Goal: Information Seeking & Learning: Learn about a topic

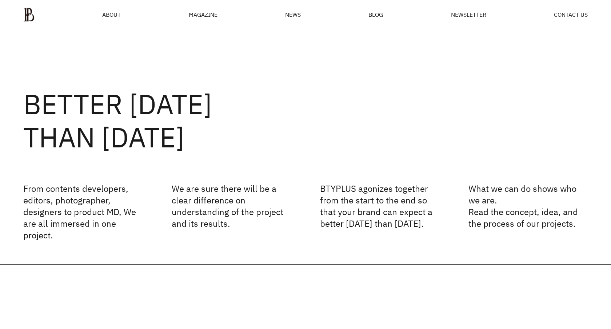
click at [204, 16] on div "MAGAZINE" at bounding box center [203, 15] width 29 height 6
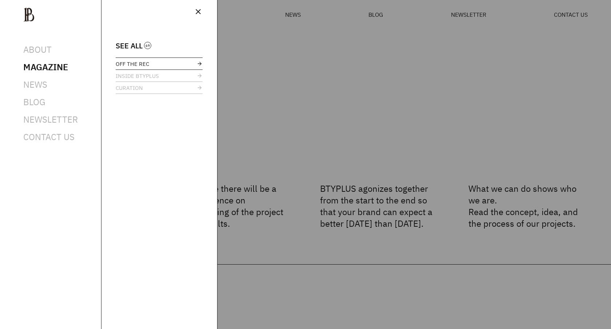
click at [139, 64] on span "OFF THE REC" at bounding box center [132, 63] width 33 height 5
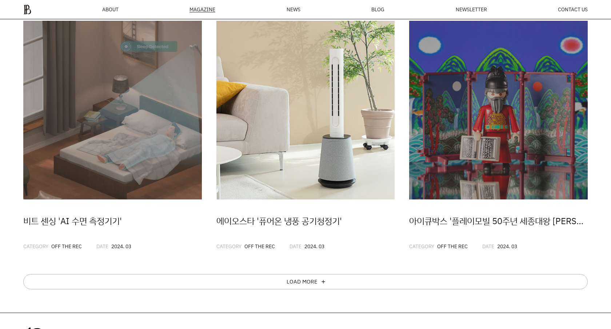
scroll to position [422, 0]
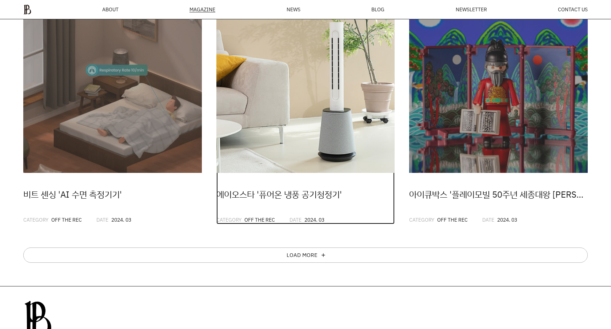
click at [331, 113] on img at bounding box center [305, 83] width 179 height 179
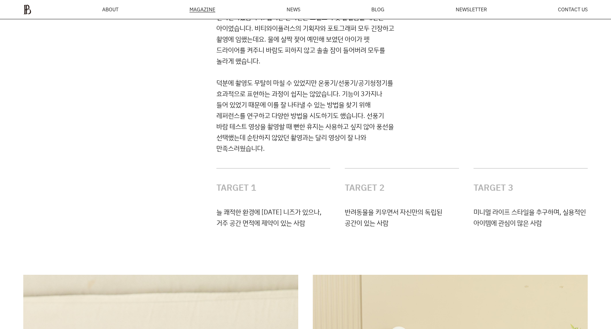
scroll to position [2334, 0]
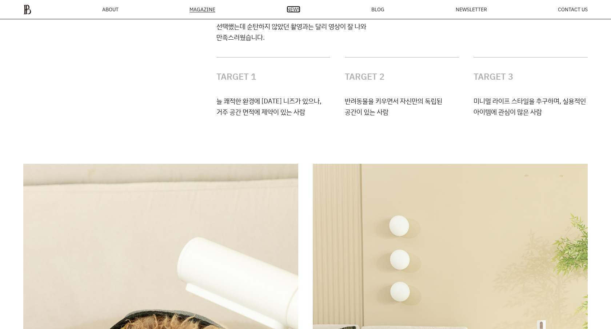
click at [294, 7] on span "NEWS" at bounding box center [294, 9] width 14 height 5
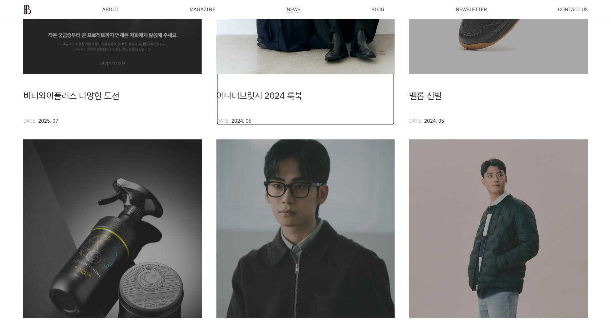
click at [326, 85] on link "어나더브릿지 2024 룩북 DATE 2024. 05" at bounding box center [305, 10] width 179 height 230
